Goal: Task Accomplishment & Management: Complete application form

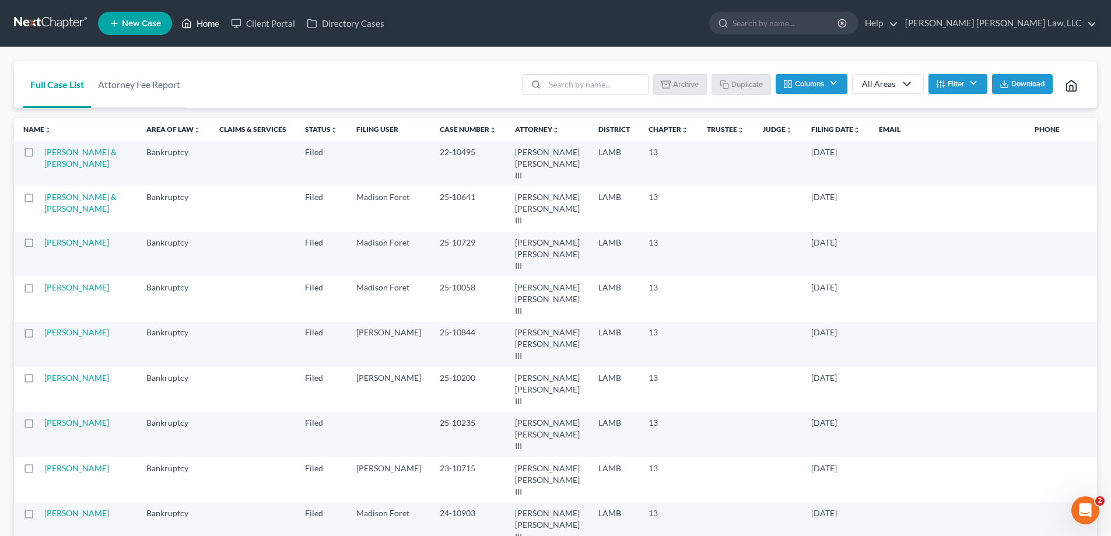
click at [211, 16] on link "Home" at bounding box center [201, 23] width 50 height 21
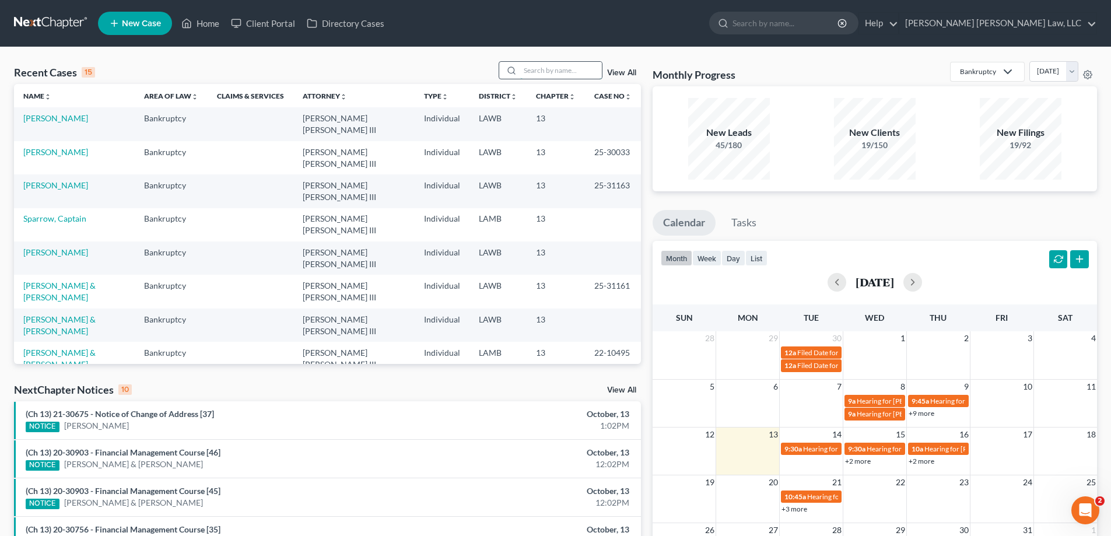
click at [553, 72] on input "search" at bounding box center [561, 70] width 82 height 17
type input "23-11865"
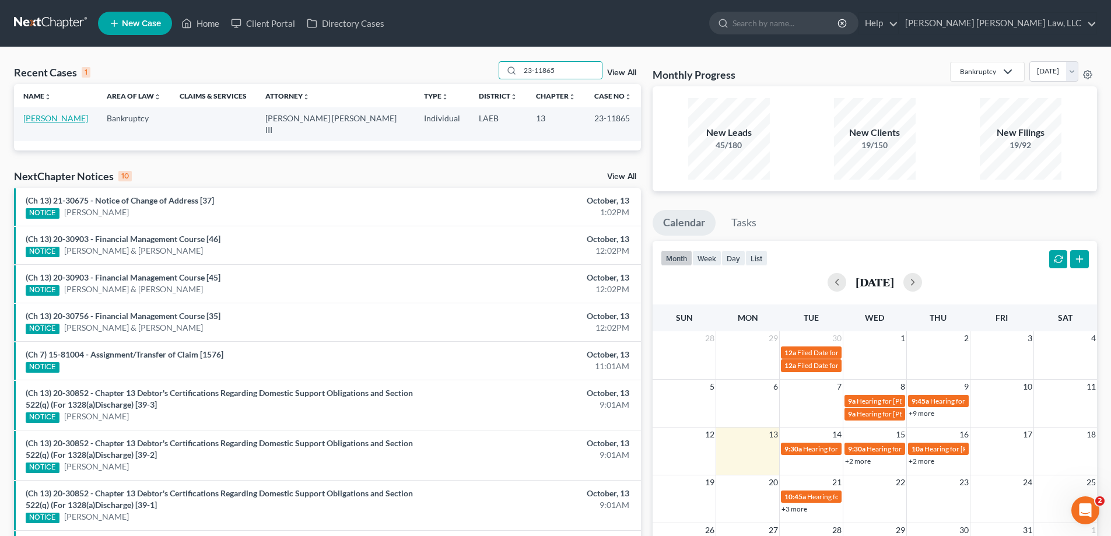
click at [76, 122] on link "[PERSON_NAME]" at bounding box center [55, 118] width 65 height 10
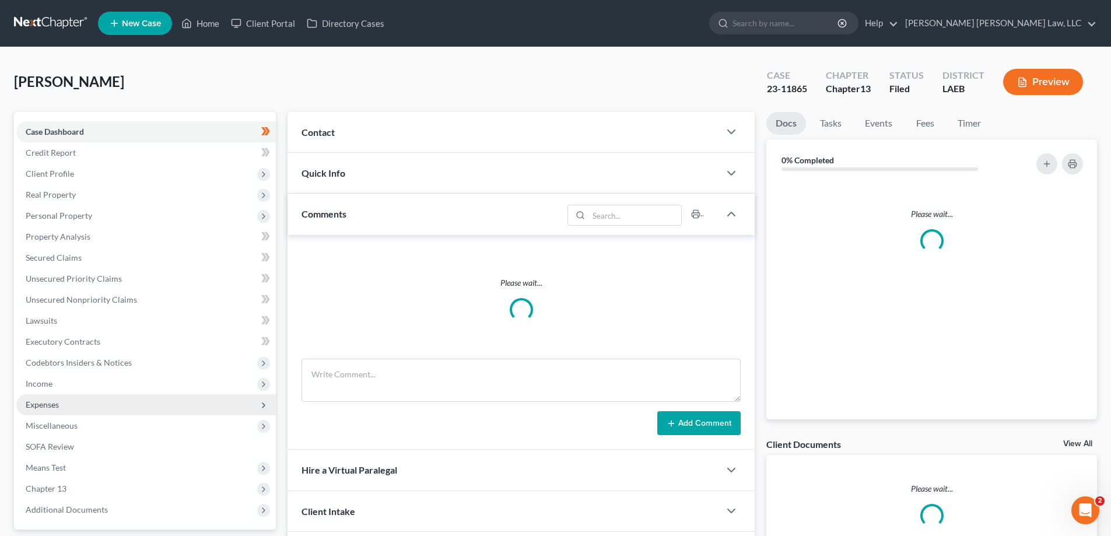
click at [47, 400] on span "Expenses" at bounding box center [42, 404] width 33 height 10
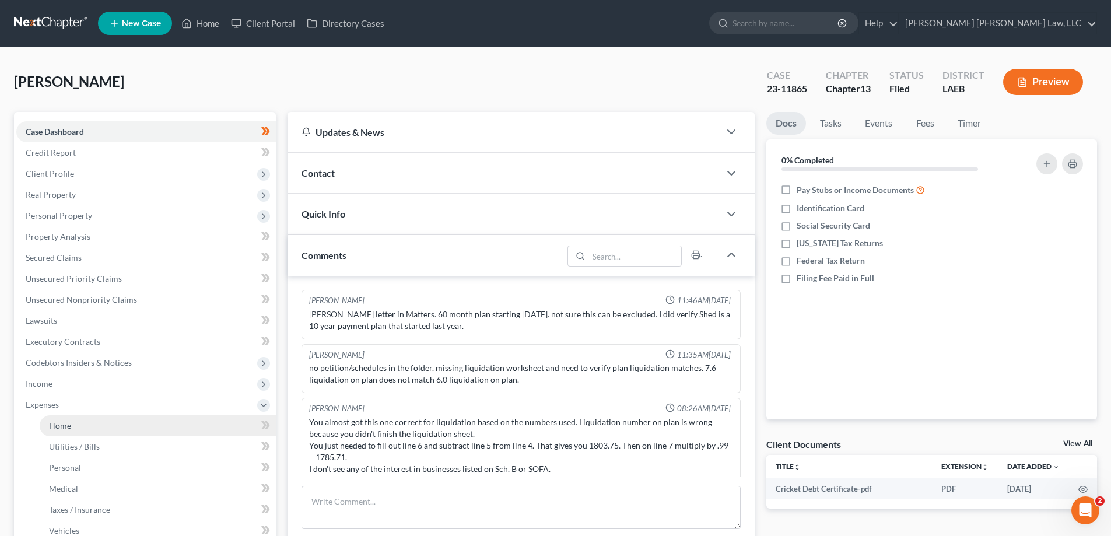
click at [75, 419] on link "Home" at bounding box center [158, 425] width 236 height 21
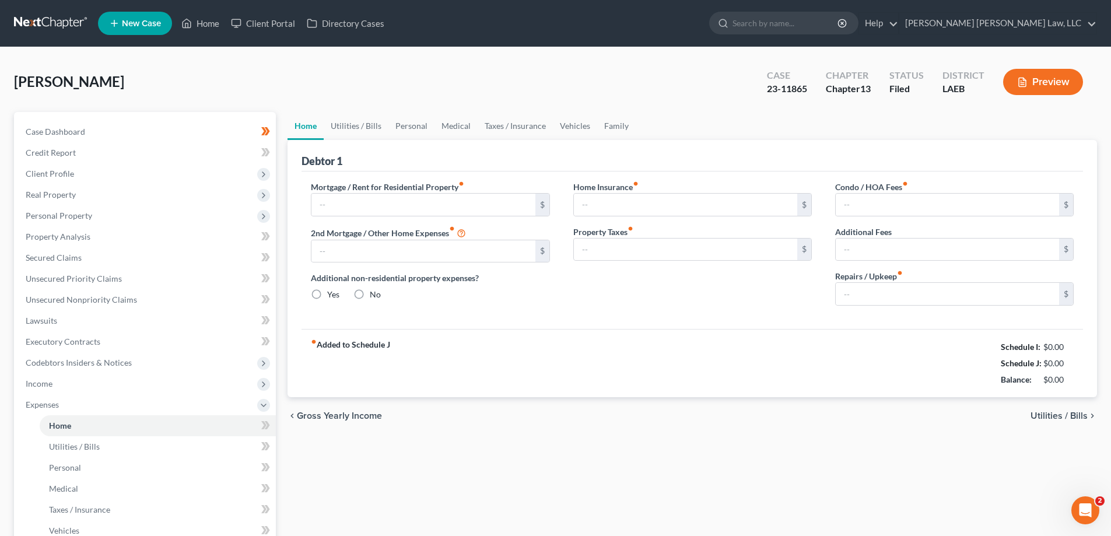
type input "544.59"
type input "517.00"
radio input "true"
type input "0.00"
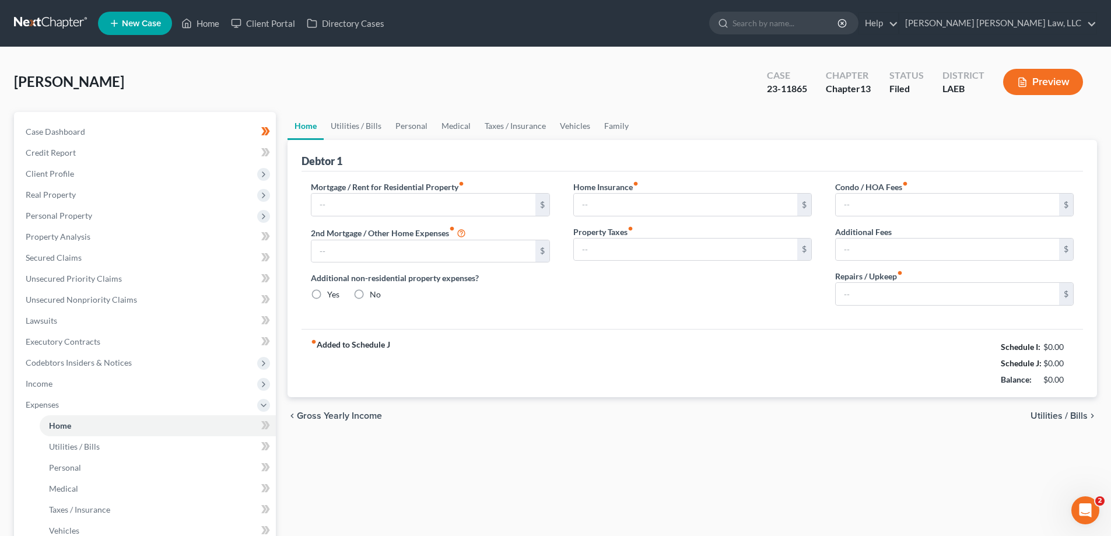
type input "0.00"
click at [397, 136] on link "Personal" at bounding box center [411, 126] width 46 height 28
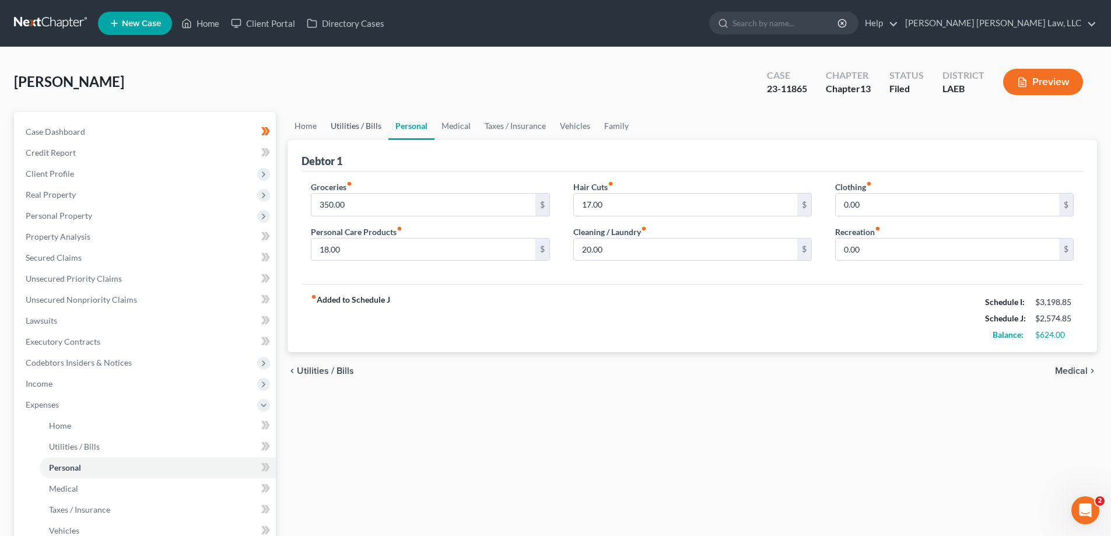
click at [373, 138] on link "Utilities / Bills" at bounding box center [356, 126] width 65 height 28
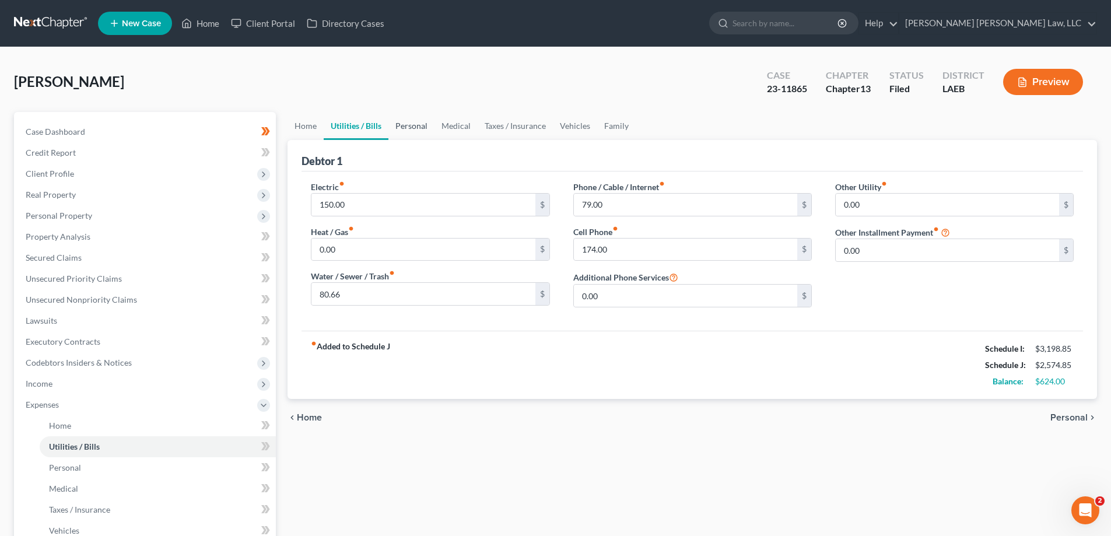
click at [398, 135] on link "Personal" at bounding box center [411, 126] width 46 height 28
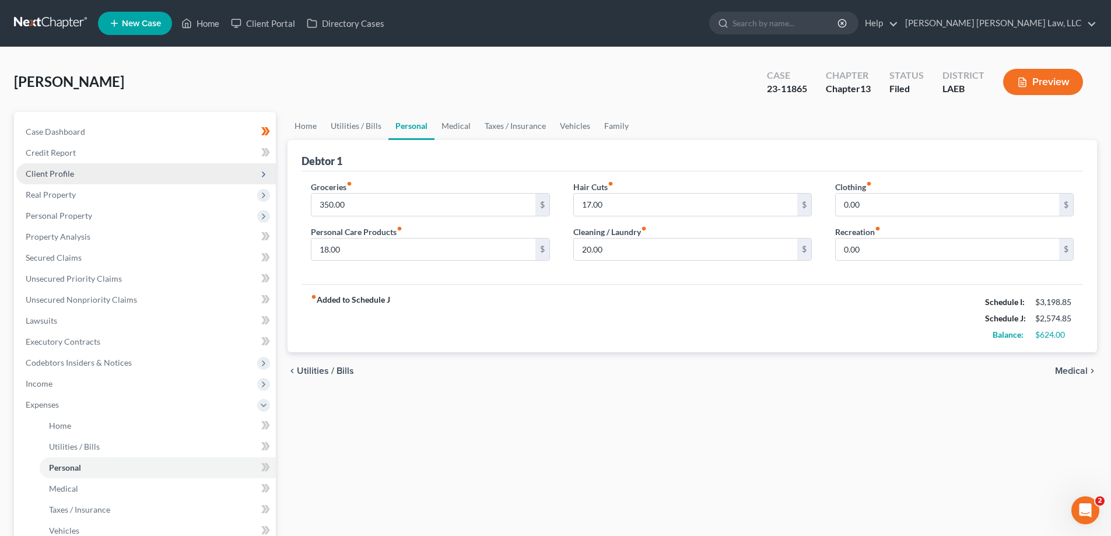
click at [83, 181] on span "Client Profile" at bounding box center [146, 173] width 260 height 21
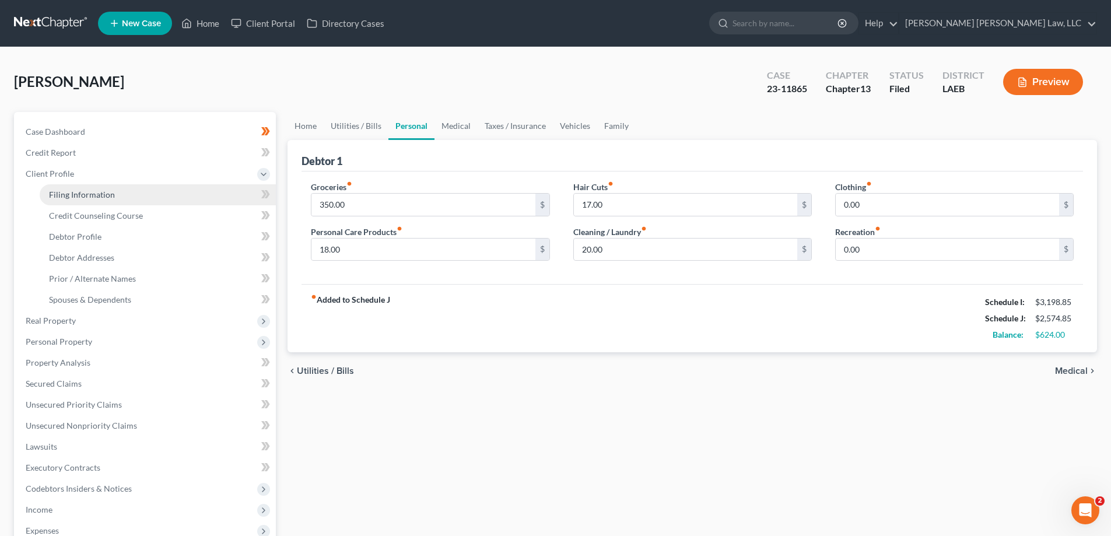
click at [97, 191] on span "Filing Information" at bounding box center [82, 195] width 66 height 10
select select "1"
select select "0"
select select "3"
select select "34"
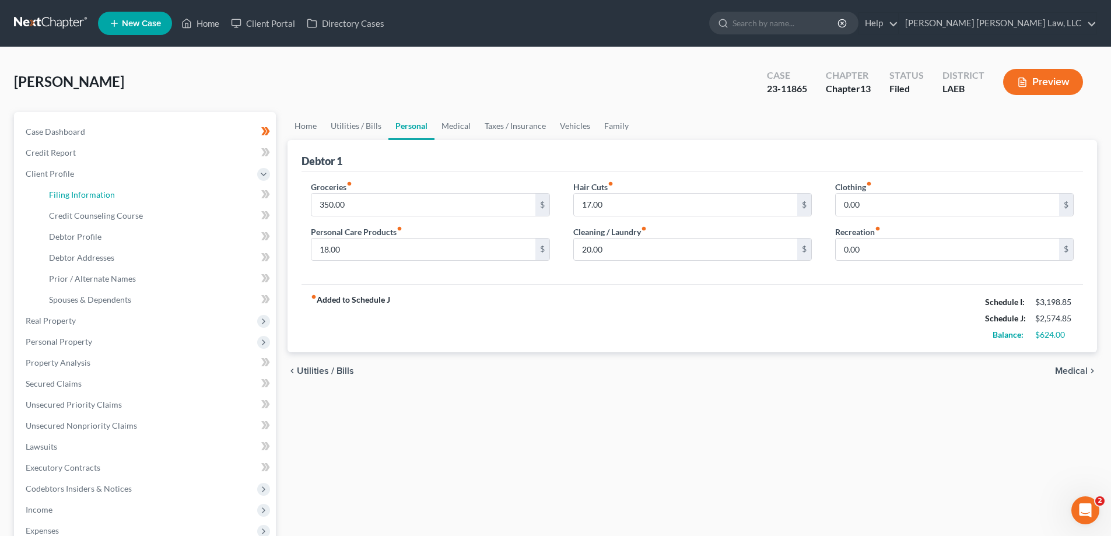
select select "2"
select select "19"
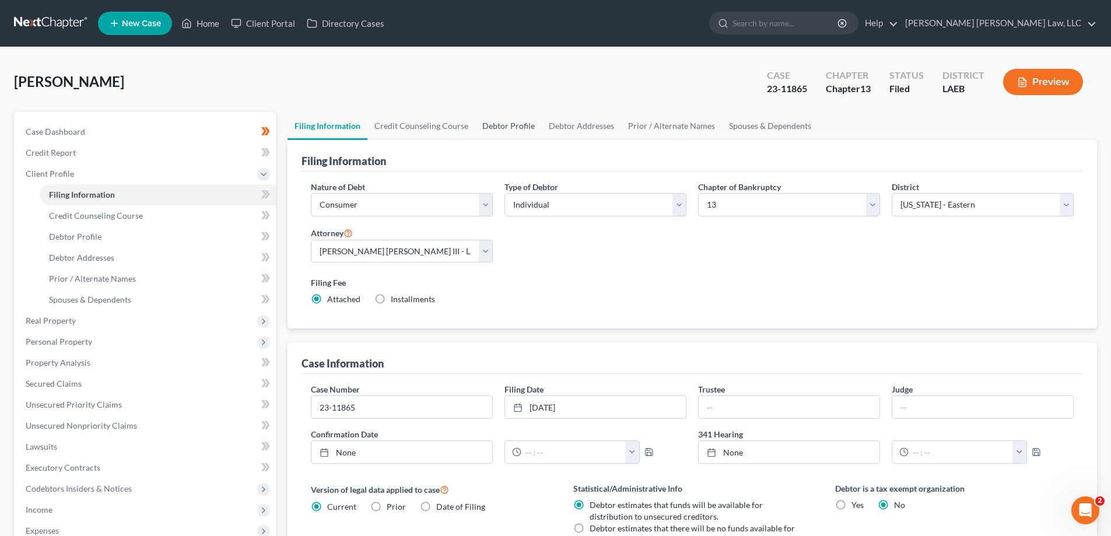
click at [498, 125] on link "Debtor Profile" at bounding box center [508, 126] width 66 height 28
select select "0"
select select "1"
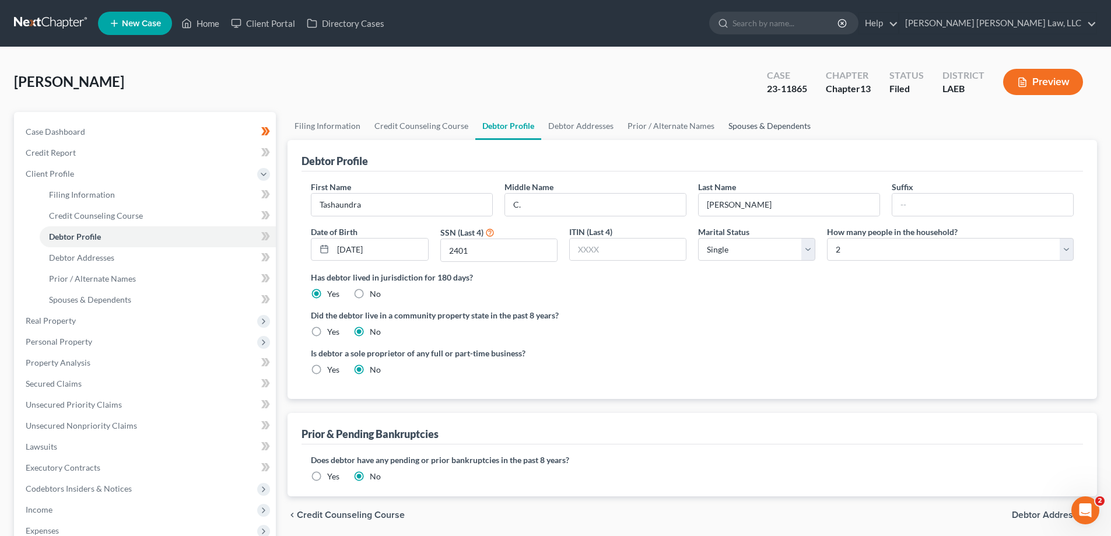
click at [727, 131] on link "Spouses & Dependents" at bounding box center [769, 126] width 96 height 28
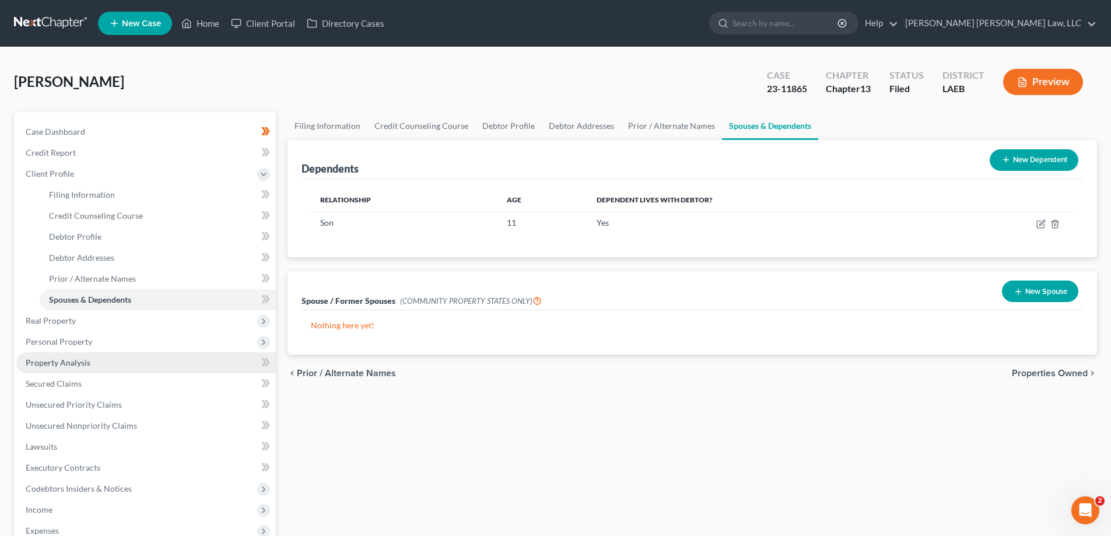
scroll to position [58, 0]
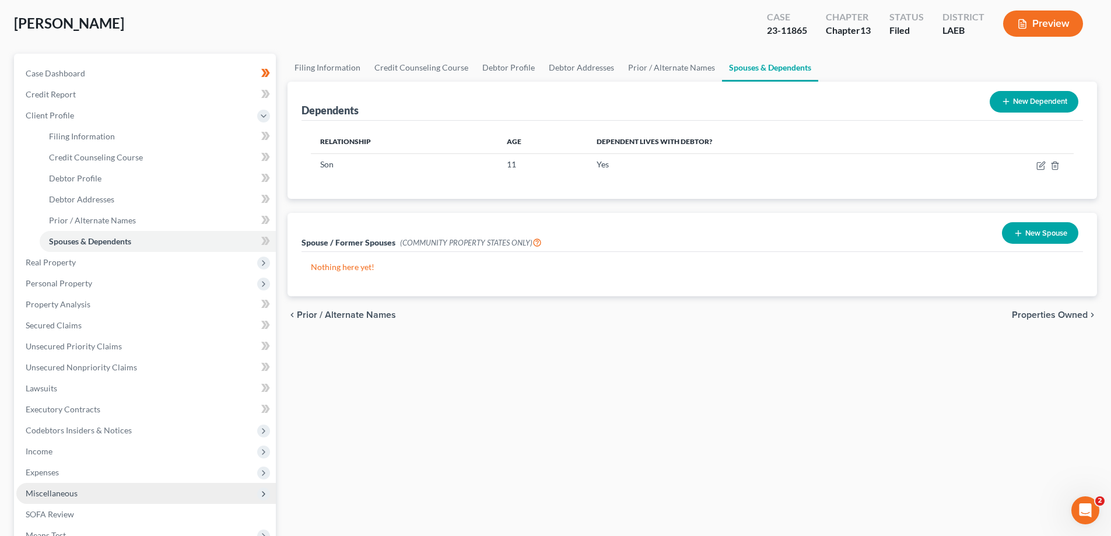
drag, startPoint x: 47, startPoint y: 474, endPoint x: 72, endPoint y: 489, distance: 29.3
click at [47, 474] on span "Expenses" at bounding box center [42, 472] width 33 height 10
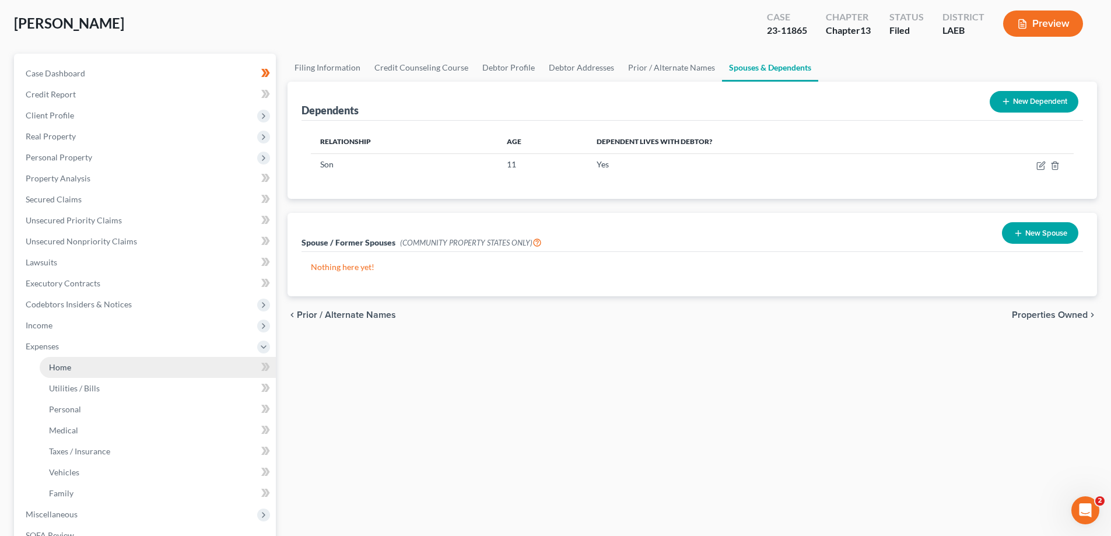
click at [69, 368] on span "Home" at bounding box center [60, 367] width 22 height 10
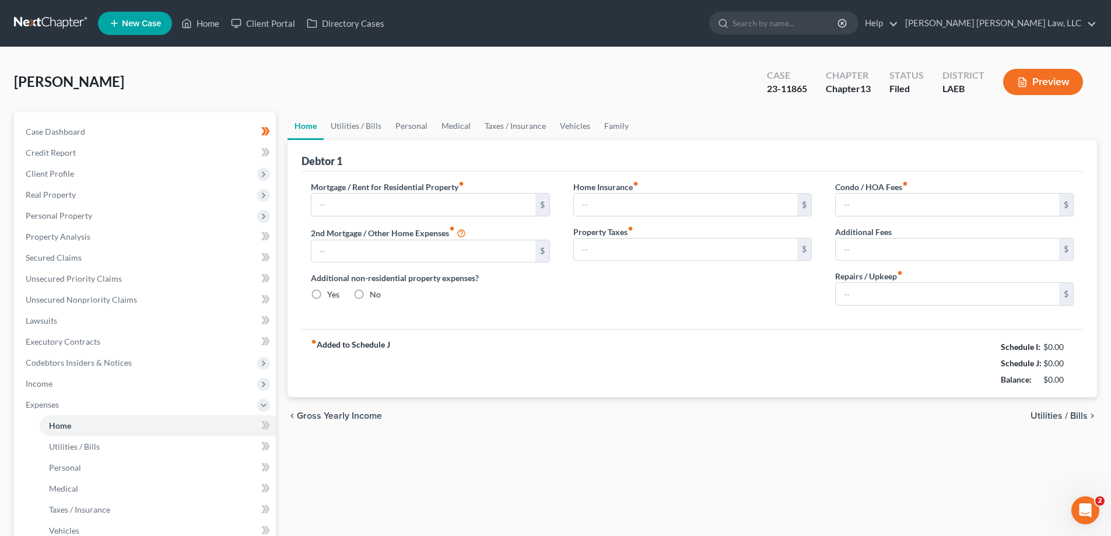
type input "544.59"
type input "517.00"
radio input "true"
type input "0.00"
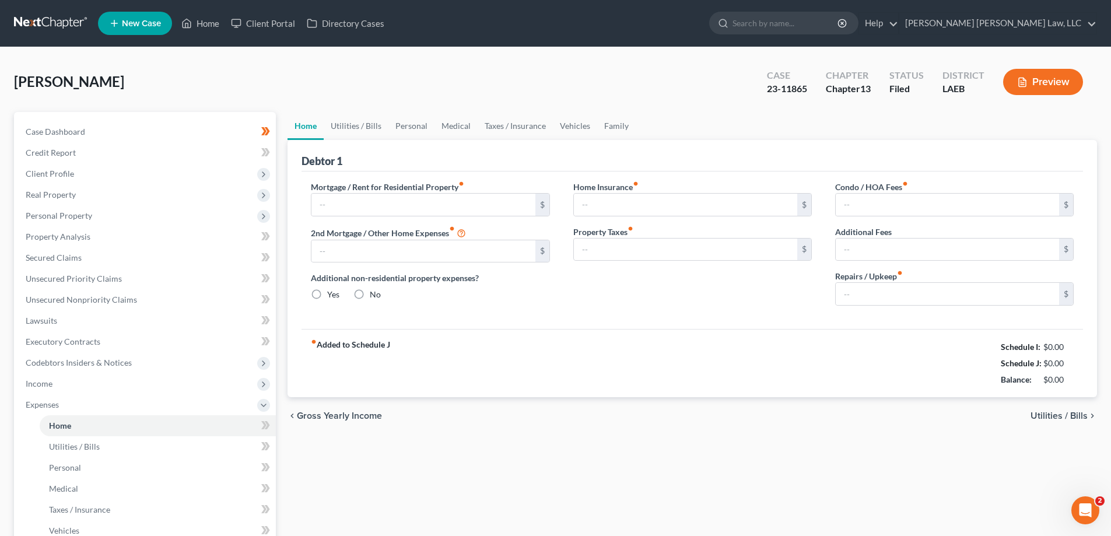
type input "0.00"
click at [419, 131] on link "Personal" at bounding box center [411, 126] width 46 height 28
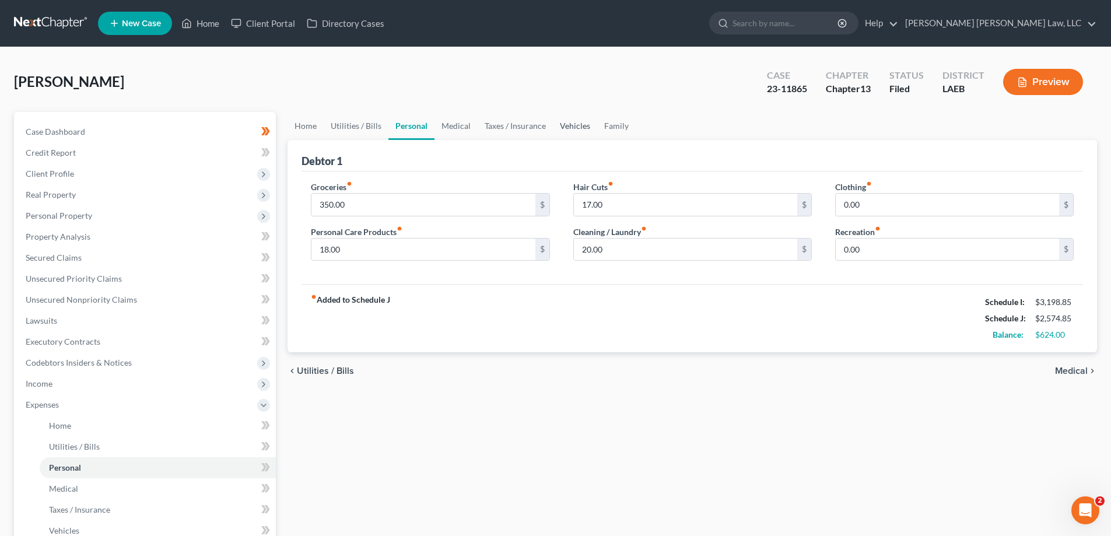
click at [555, 127] on link "Vehicles" at bounding box center [575, 126] width 44 height 28
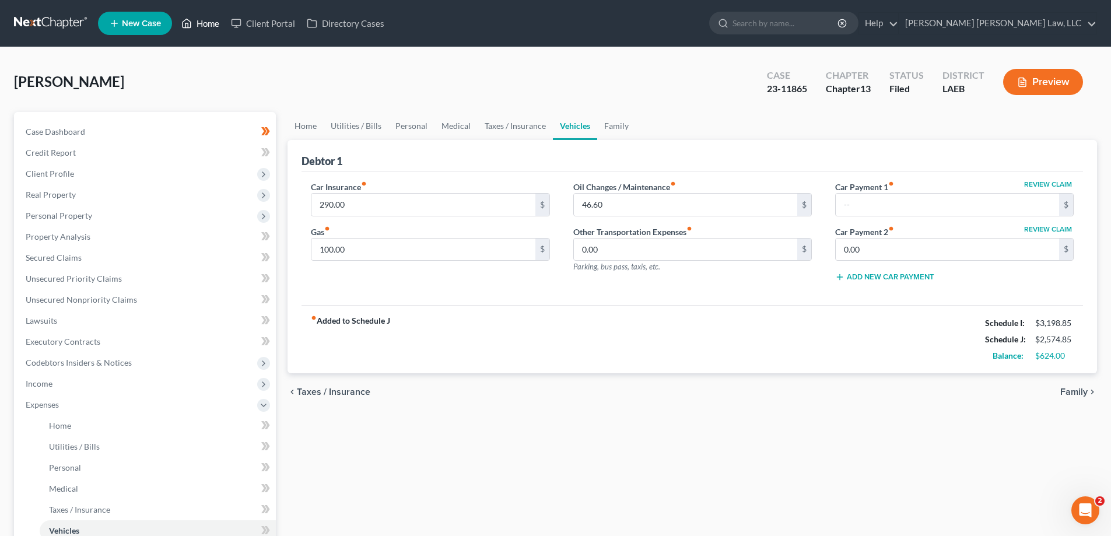
click at [205, 27] on link "Home" at bounding box center [201, 23] width 50 height 21
